Goal: Download file/media

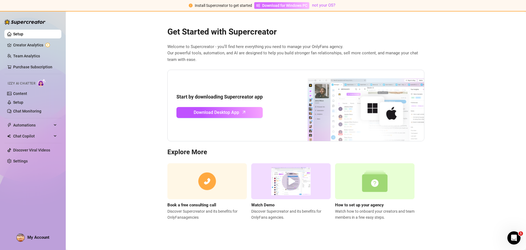
click at [290, 4] on span "Download for Windows PC" at bounding box center [284, 5] width 45 height 6
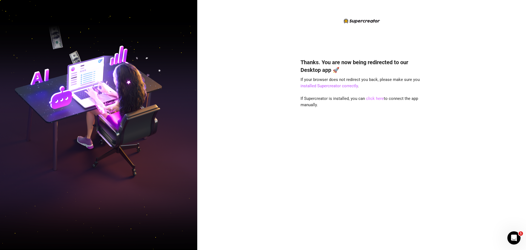
click at [376, 98] on link "click here" at bounding box center [375, 98] width 18 height 5
click at [373, 99] on link "click here" at bounding box center [375, 98] width 18 height 5
click at [375, 96] on link "click here" at bounding box center [375, 98] width 18 height 5
